Goal: Task Accomplishment & Management: Manage account settings

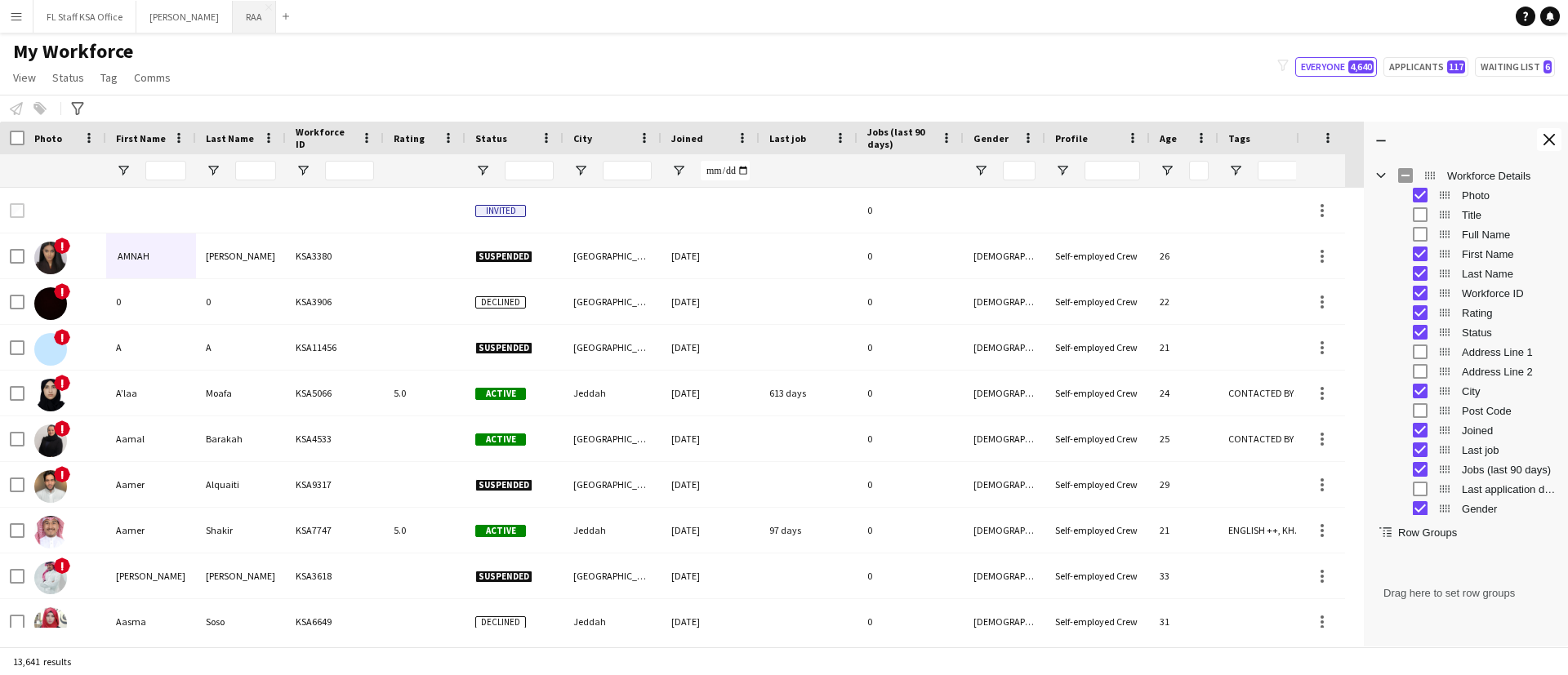
click at [248, 13] on button "RAA Close" at bounding box center [255, 17] width 43 height 32
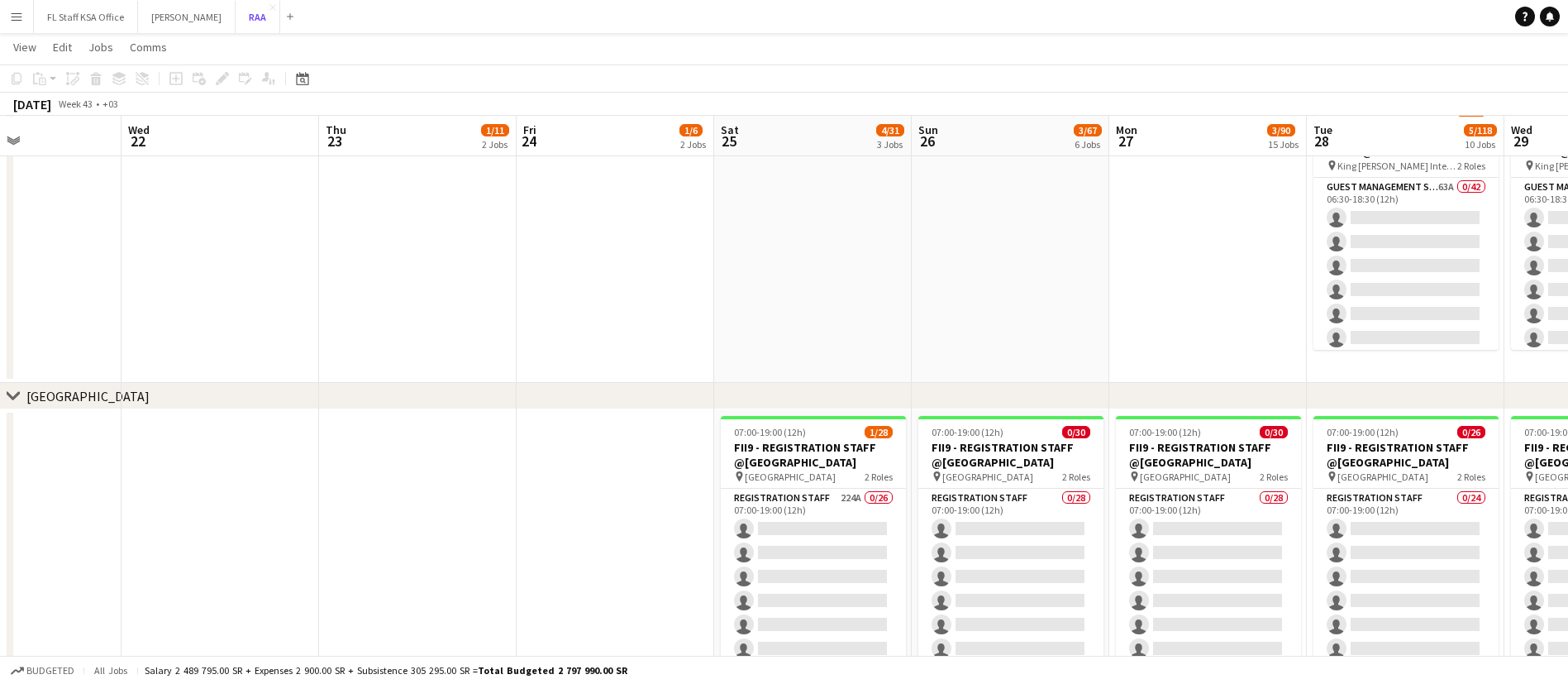
scroll to position [166, 0]
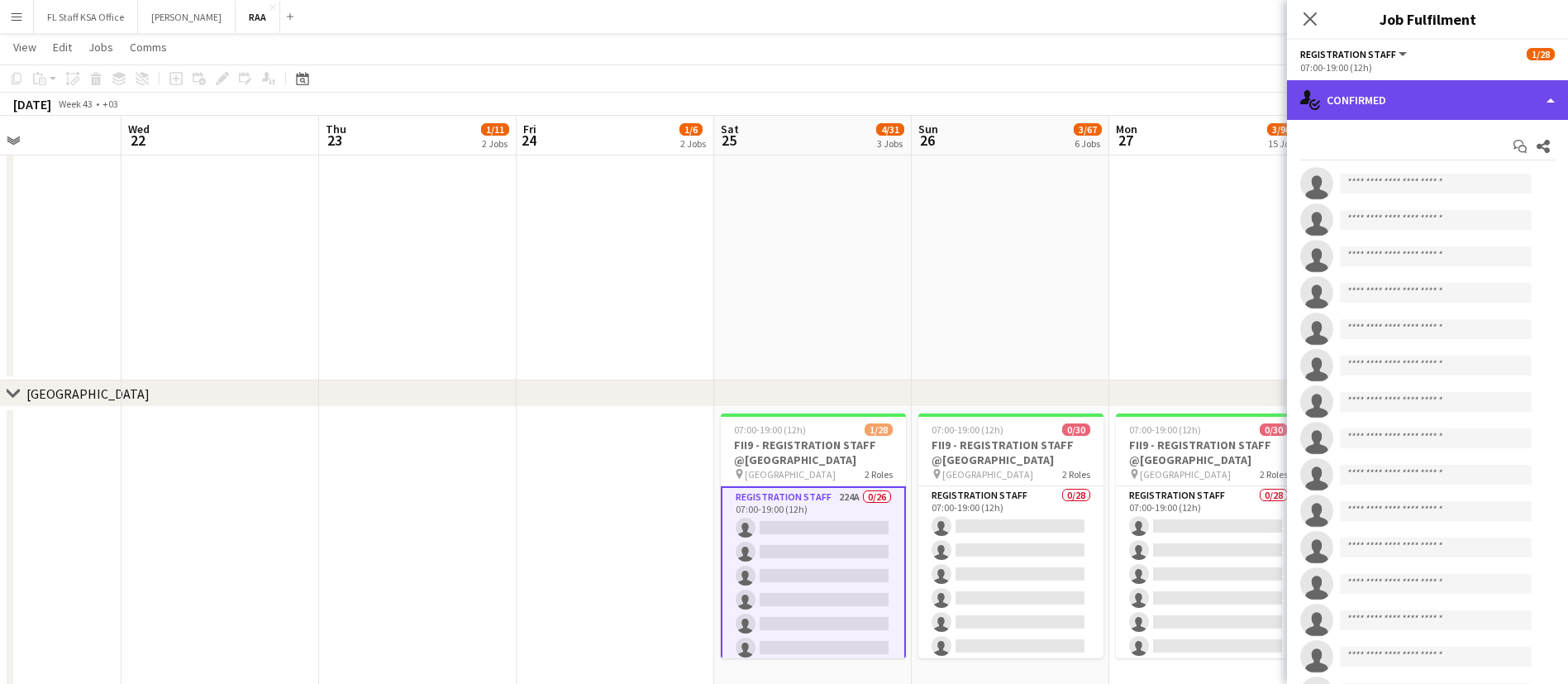
click at [1404, 102] on div "single-neutral-actions-check-2 Confirmed" at bounding box center [1428, 99] width 281 height 39
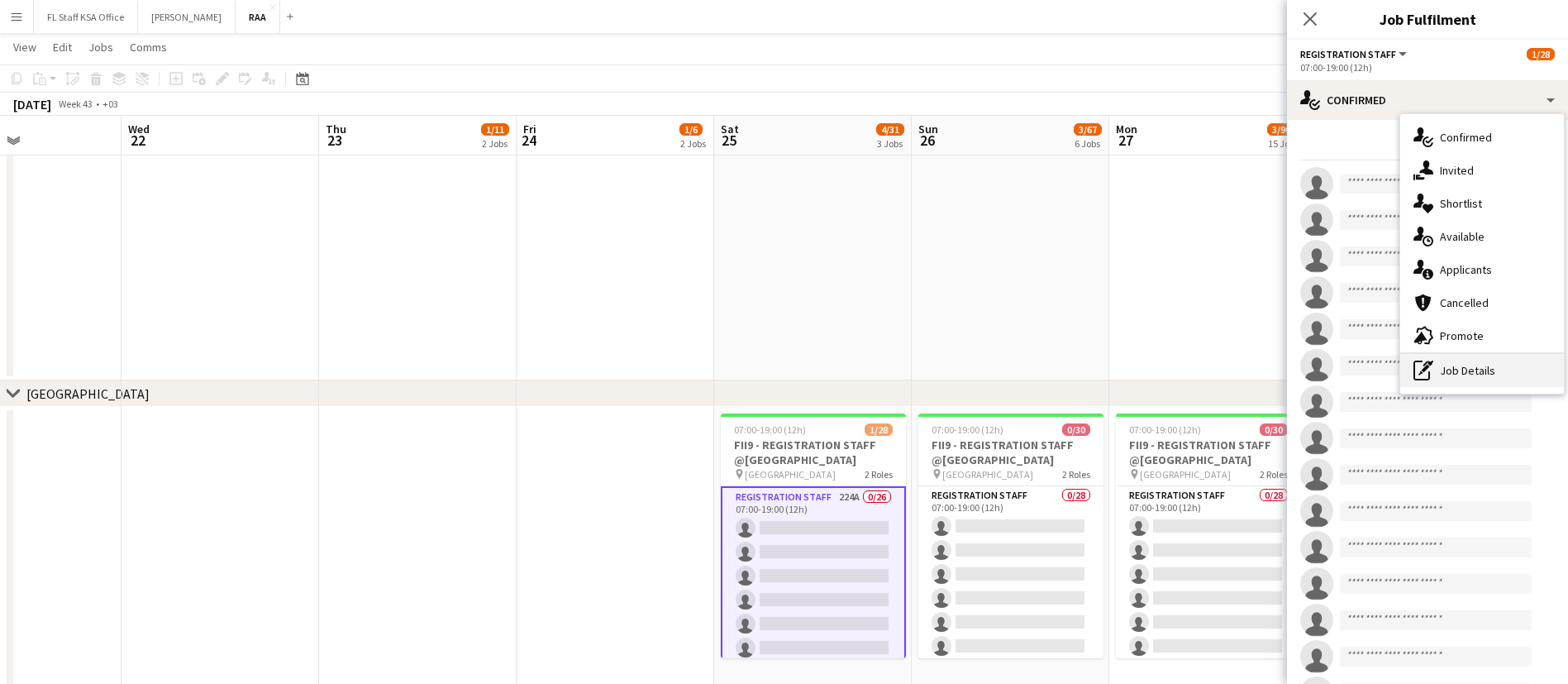
click at [1487, 364] on div "pen-write Job Details" at bounding box center [1481, 370] width 164 height 33
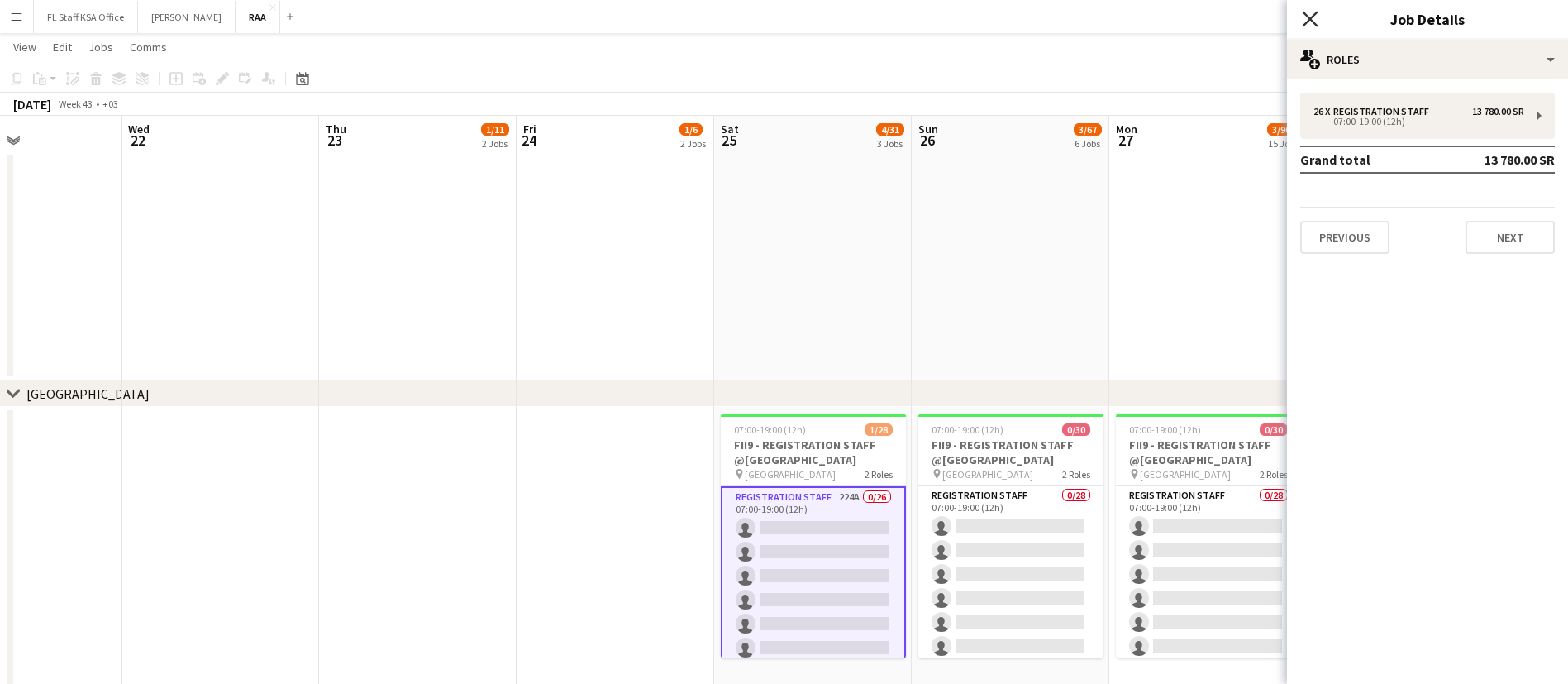
click at [1312, 24] on icon "Close pop-in" at bounding box center [1309, 18] width 16 height 16
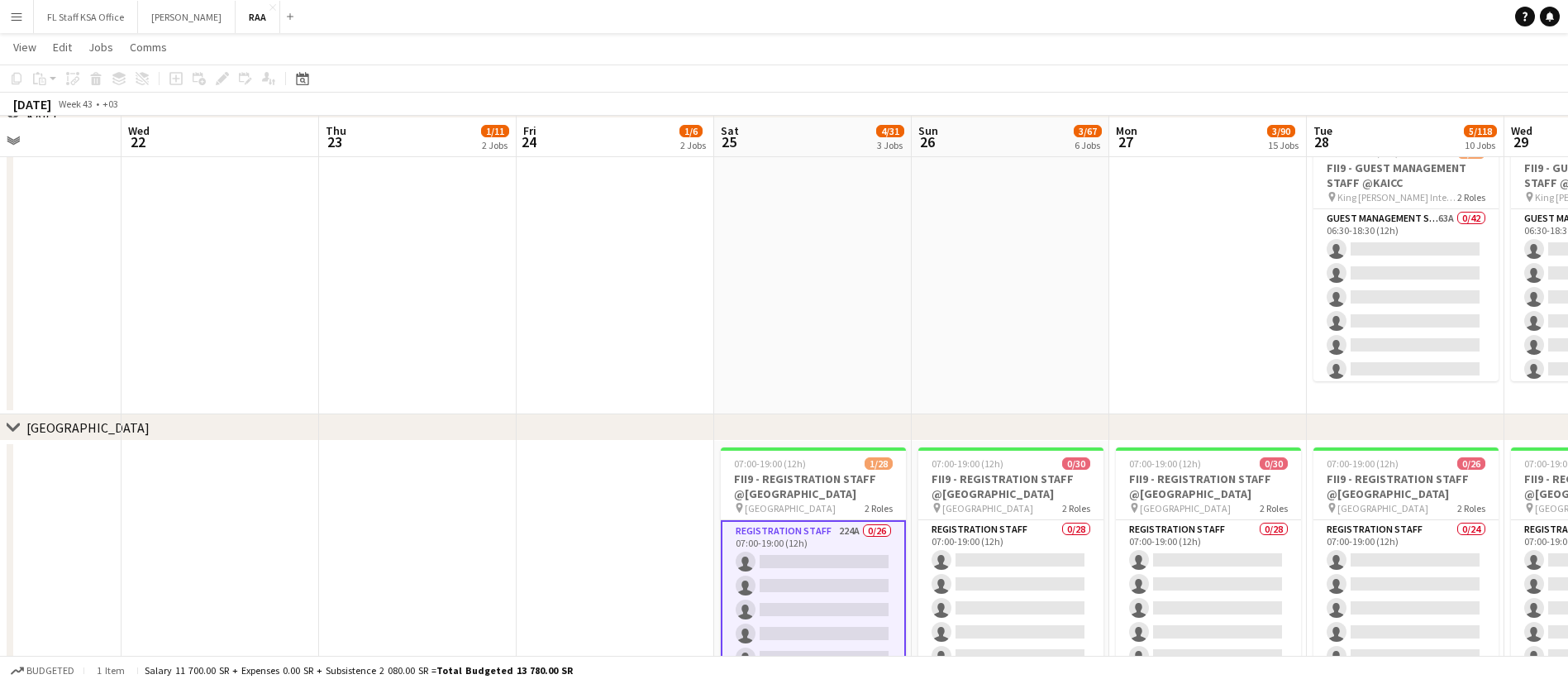
scroll to position [131, 0]
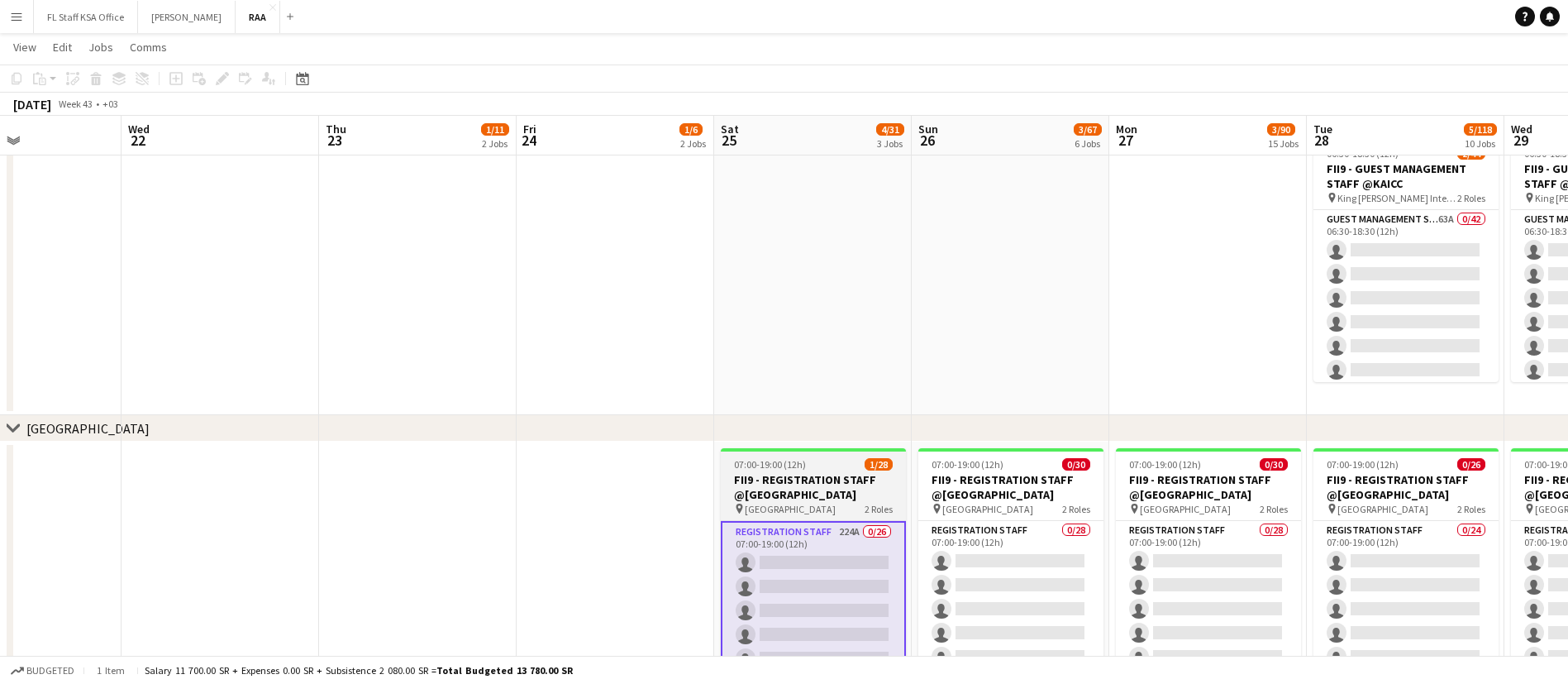
click at [789, 487] on h3 "FII9 - REGISTRATION STAFF @[GEOGRAPHIC_DATA]" at bounding box center [813, 487] width 185 height 29
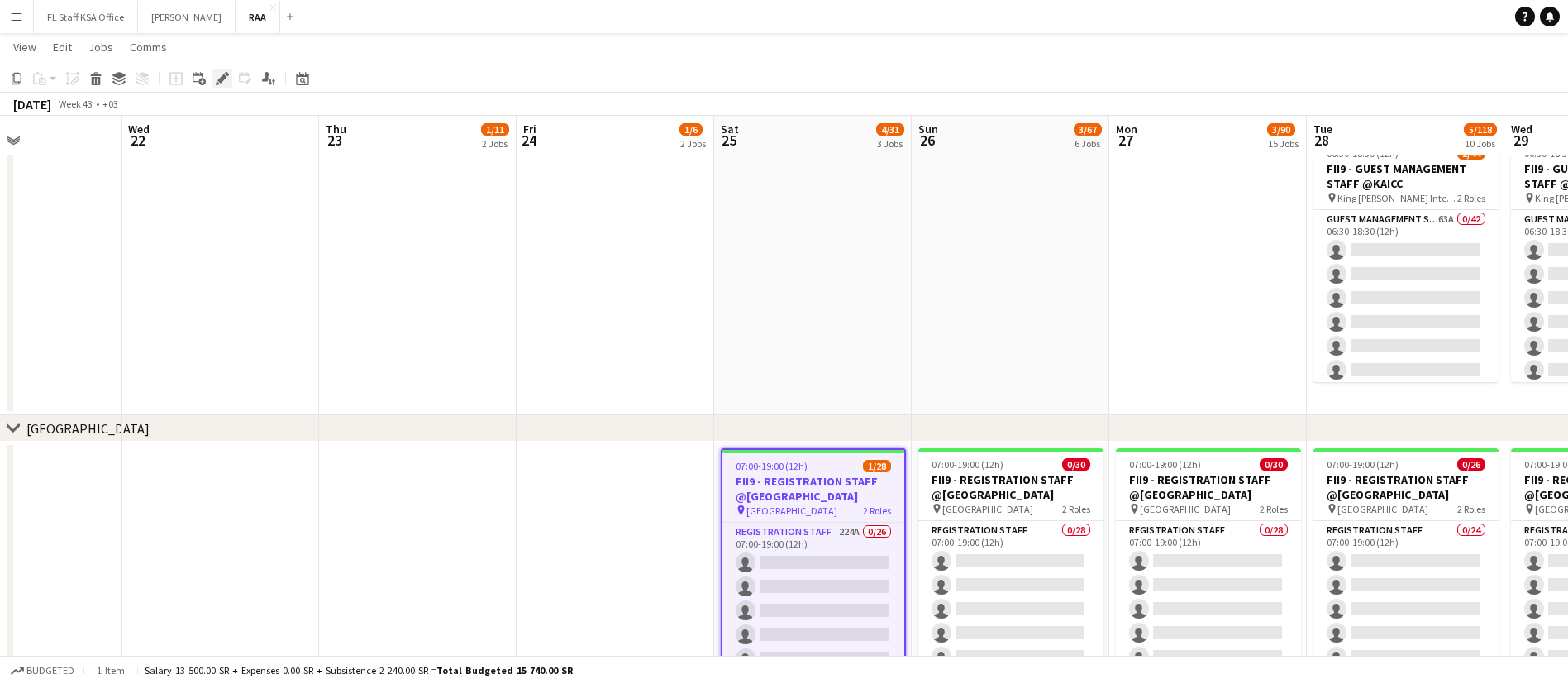
click at [215, 75] on div "Edit" at bounding box center [223, 79] width 20 height 20
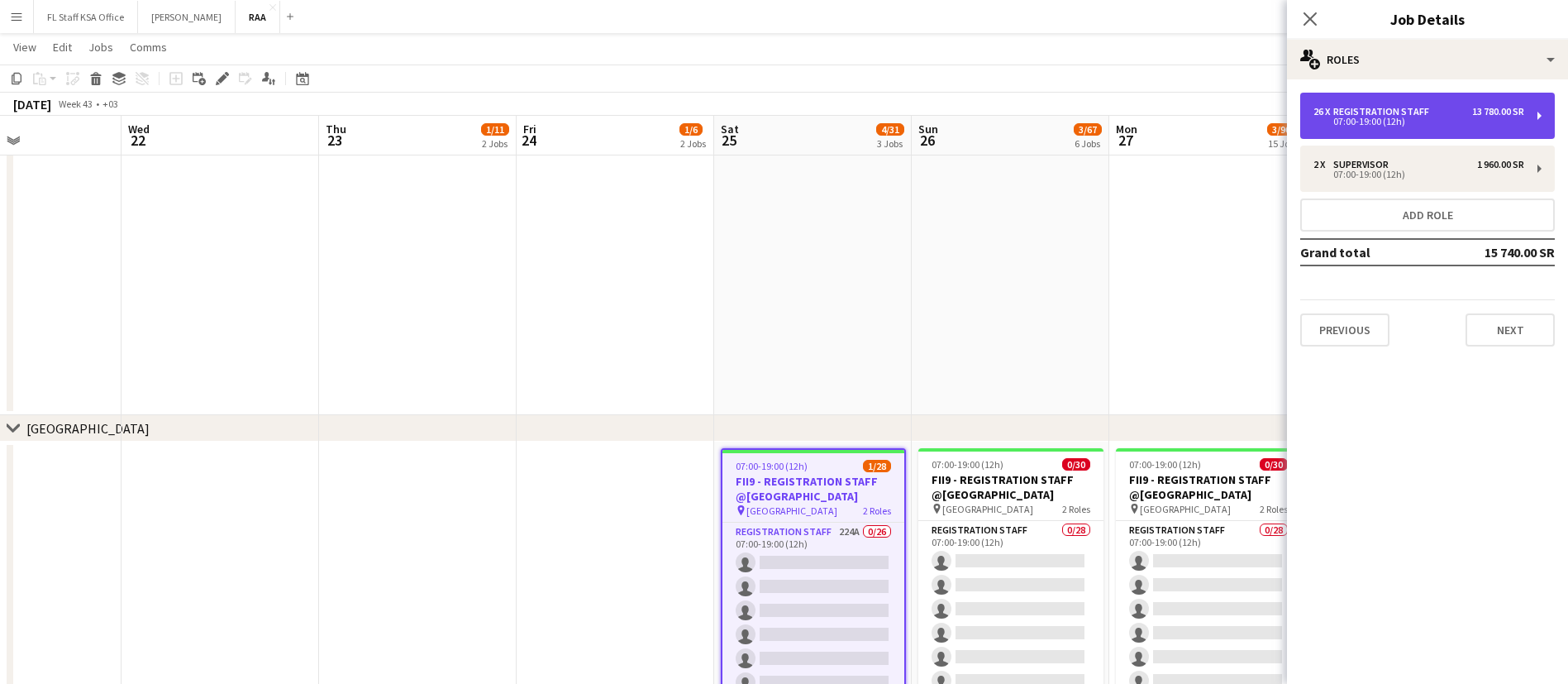
click at [1441, 108] on div "26 x Registration Staff 13 780.00 SR" at bounding box center [1419, 112] width 211 height 12
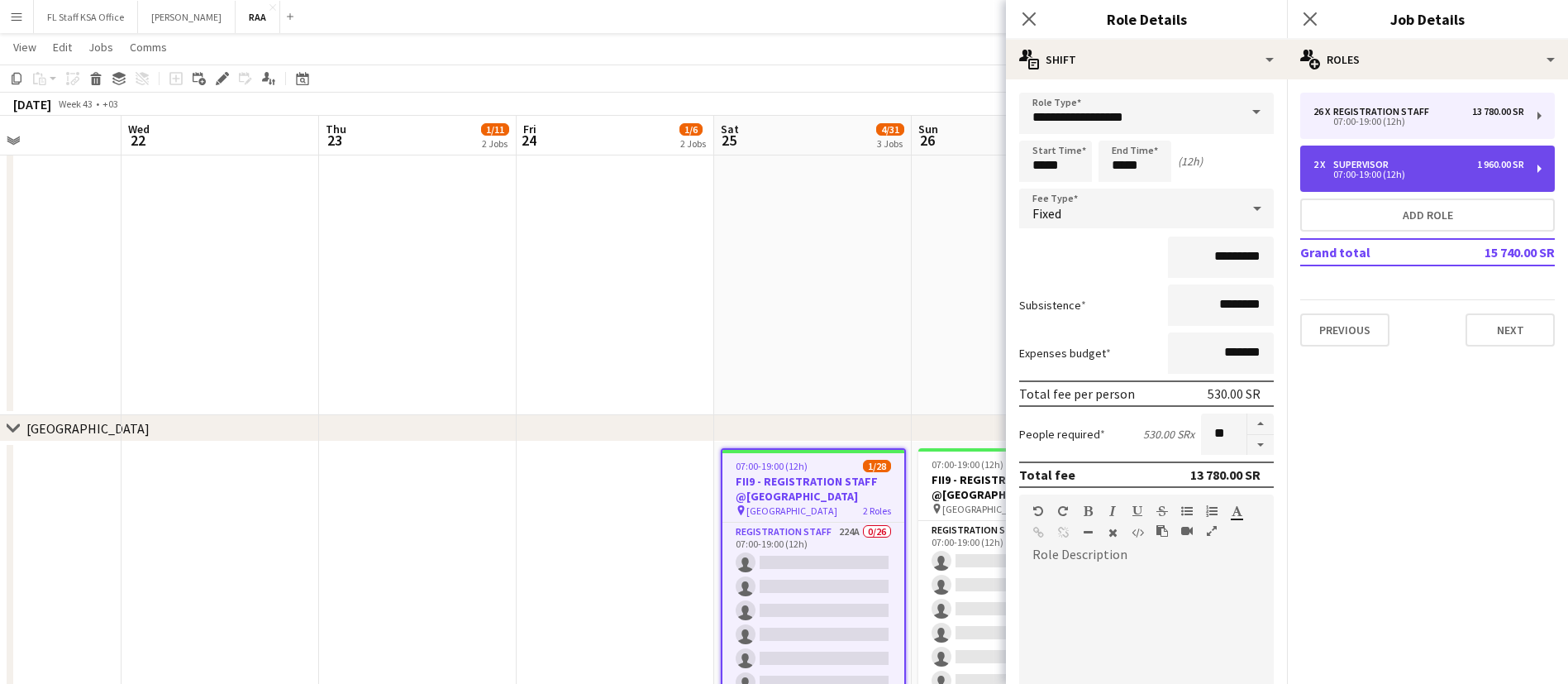
click at [1431, 171] on div "07:00-19:00 (12h)" at bounding box center [1419, 175] width 211 height 8
type input "**********"
type input "*********"
type input "*"
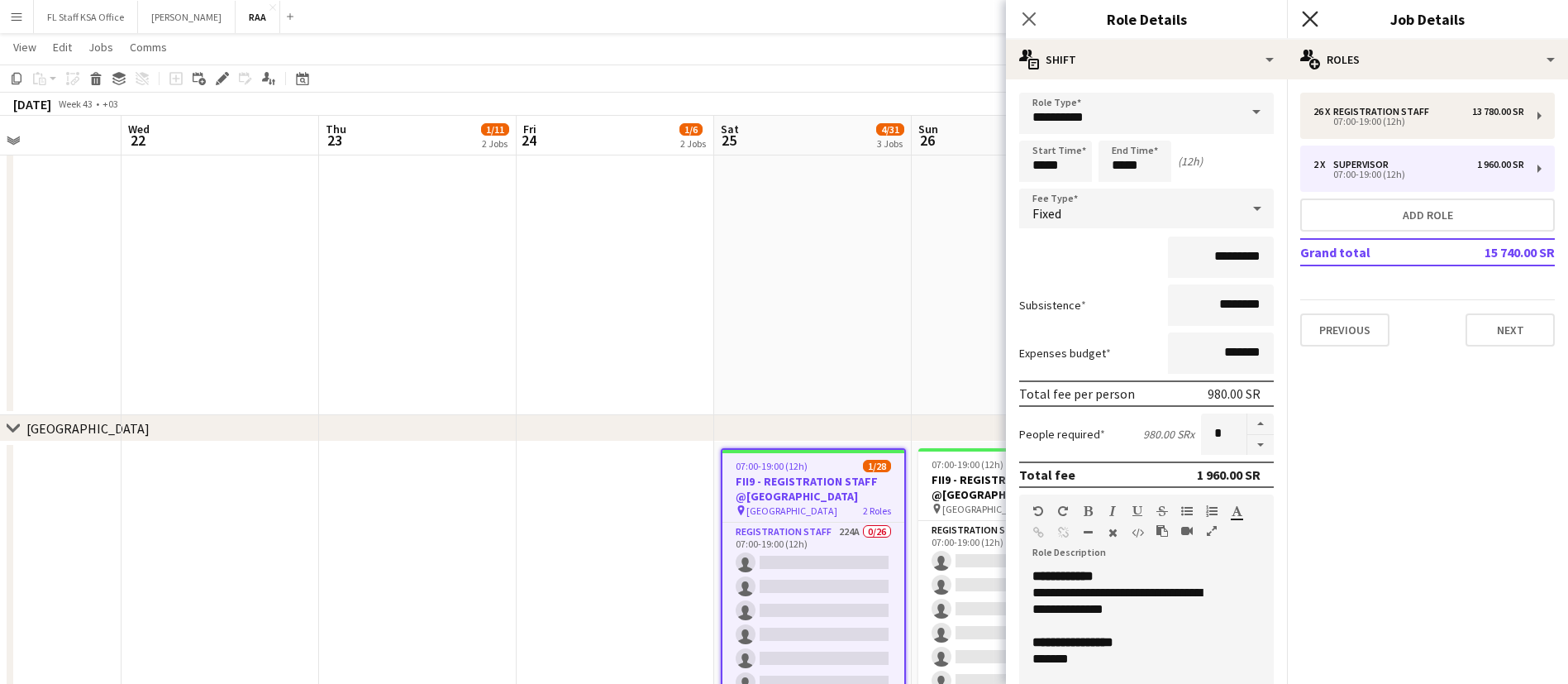
click at [1312, 25] on icon "Close pop-in" at bounding box center [1309, 18] width 16 height 16
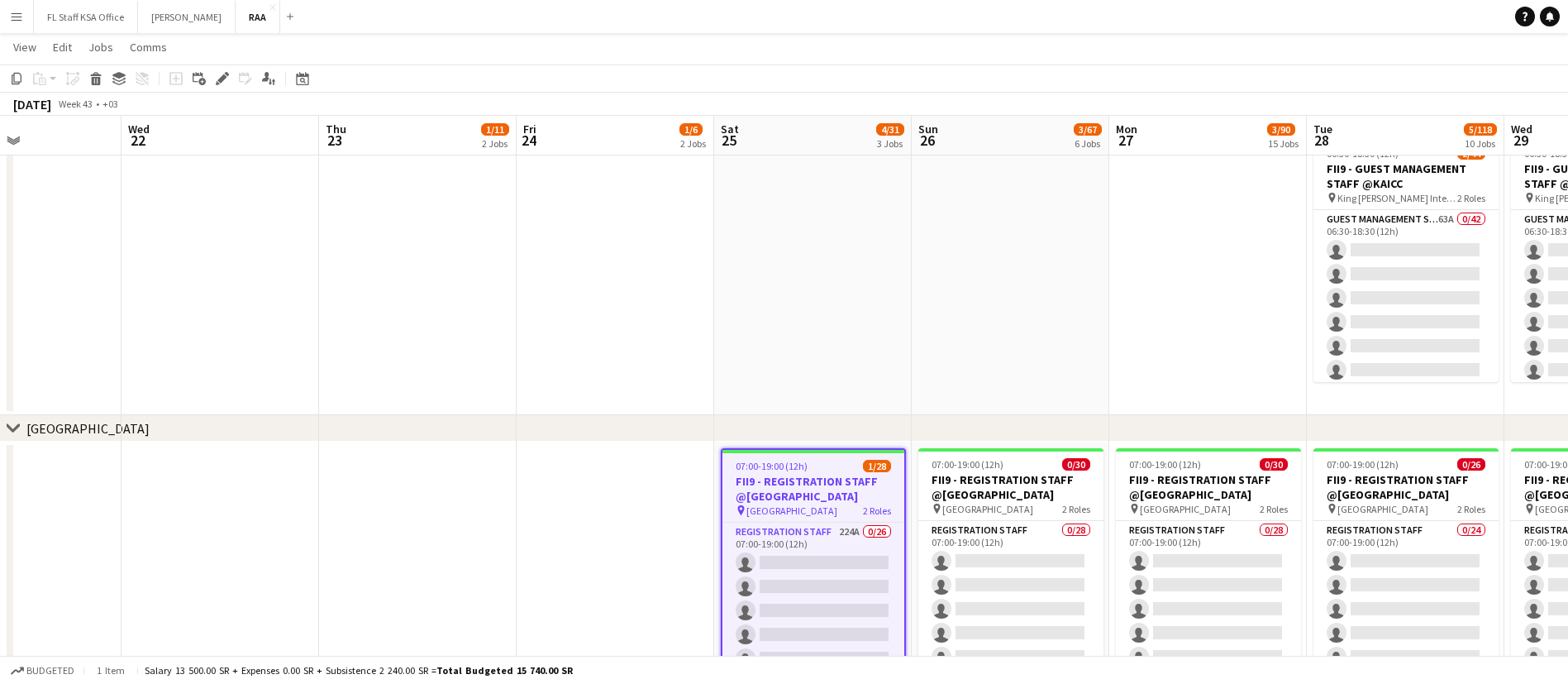
click at [1065, 188] on app-date-cell at bounding box center [1010, 273] width 197 height 285
